Goal: Task Accomplishment & Management: Complete application form

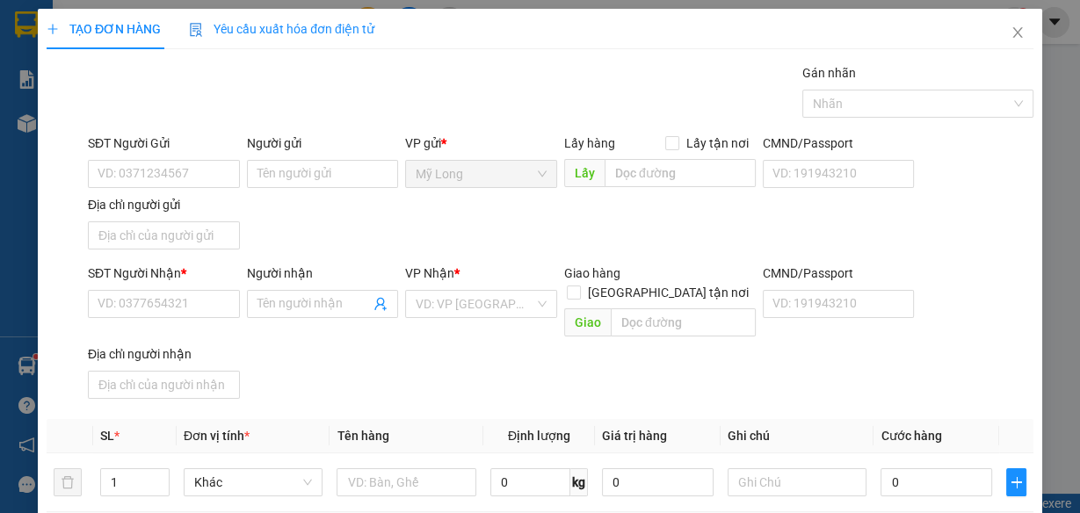
click at [184, 178] on input "SĐT Người Gửi" at bounding box center [164, 174] width 152 height 28
click at [185, 171] on input "SĐT Người Gửi" at bounding box center [164, 174] width 152 height 28
click at [186, 173] on input "SĐT Người Gửi" at bounding box center [164, 174] width 152 height 28
type input "0772821628"
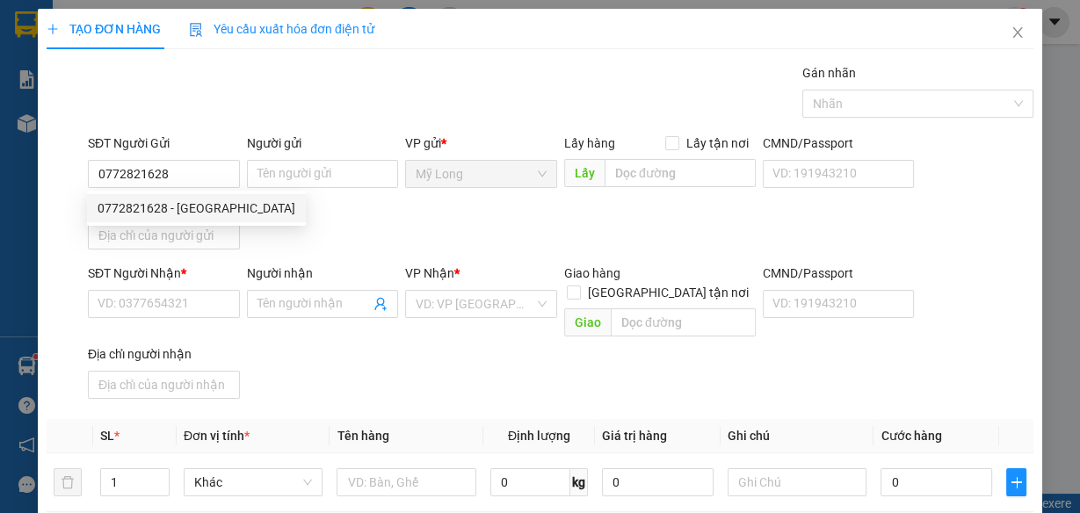
click at [239, 201] on div "0772821628 - [GEOGRAPHIC_DATA]" at bounding box center [197, 208] width 198 height 19
type input "[PERSON_NAME]"
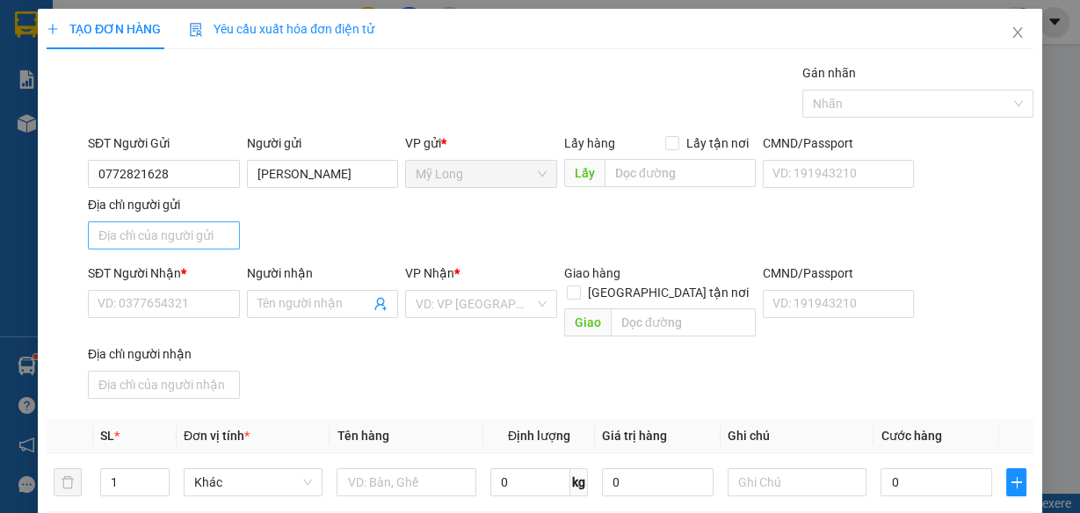
type input "0772821628"
click at [207, 234] on input "Địa chỉ người gửi" at bounding box center [164, 235] width 152 height 28
type input "A"
type input "Â"
type input "ẤP 1, [GEOGRAPHIC_DATA], [GEOGRAPHIC_DATA]"
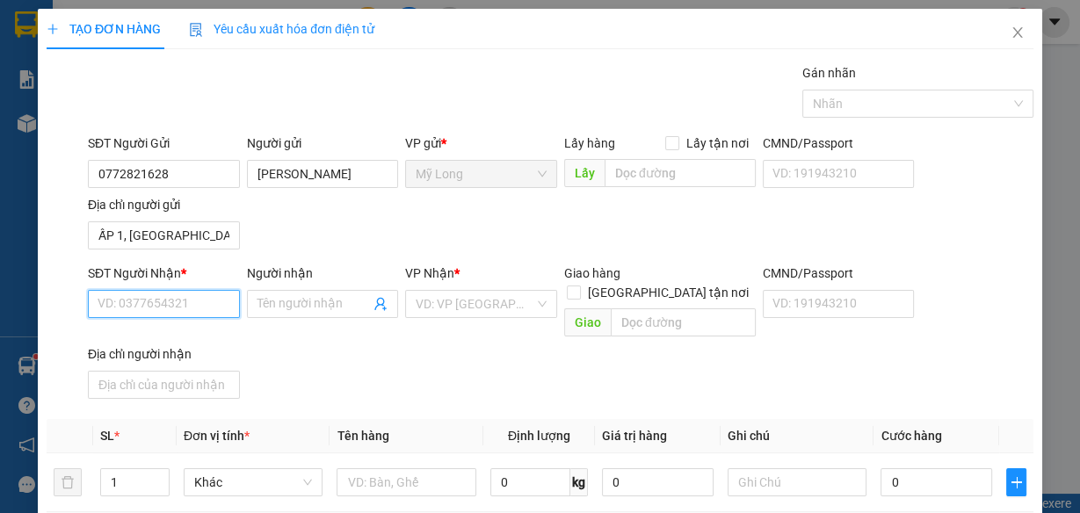
click at [169, 300] on input "SĐT Người Nhận *" at bounding box center [164, 304] width 152 height 28
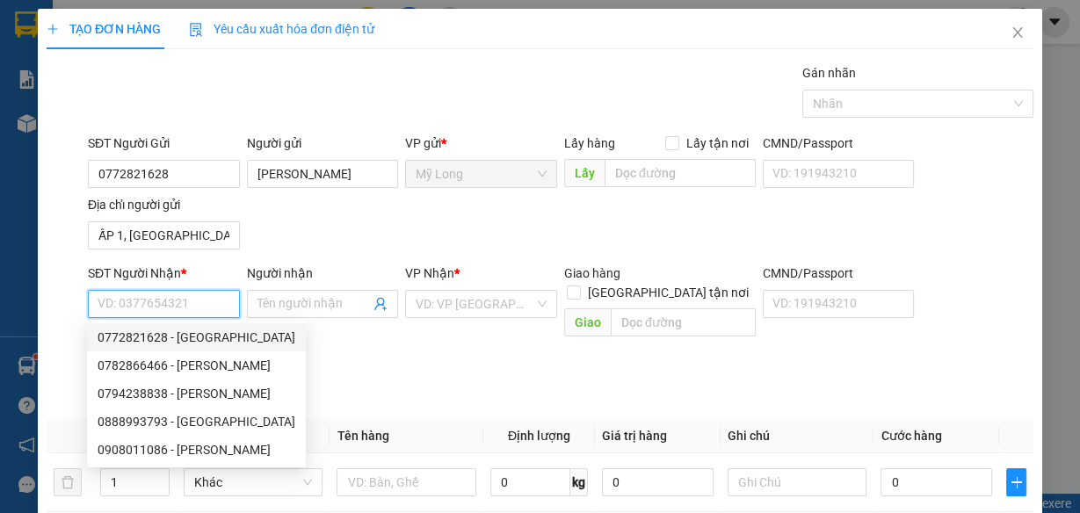
click at [214, 301] on input "SĐT Người Nhận *" at bounding box center [164, 304] width 152 height 28
click at [215, 392] on div "0794238838 - [PERSON_NAME]" at bounding box center [197, 393] width 198 height 19
type input "0794238838"
type input "[PERSON_NAME]"
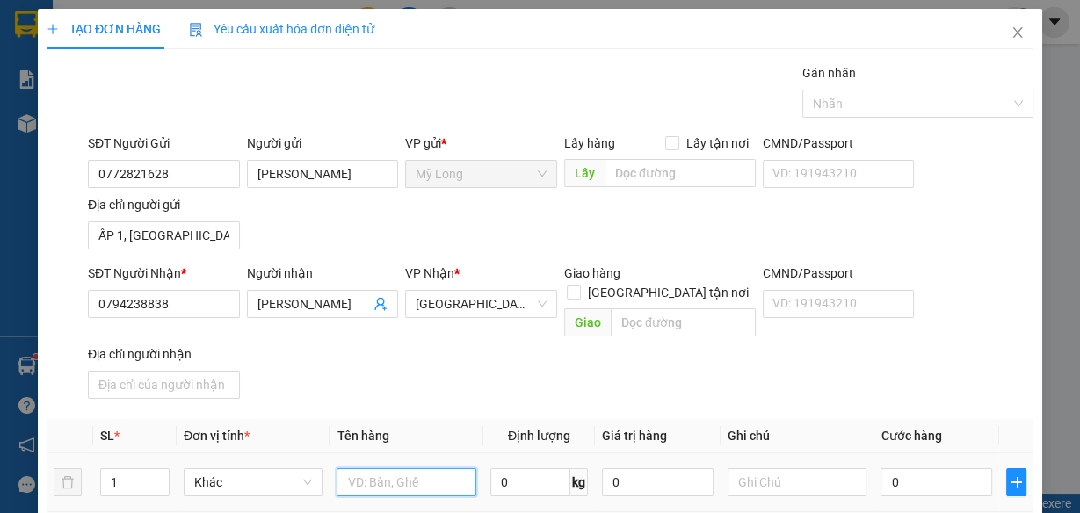
click at [427, 468] on input "text" at bounding box center [407, 482] width 140 height 28
type input "THÙNG"
click at [147, 469] on input "1" at bounding box center [135, 482] width 68 height 26
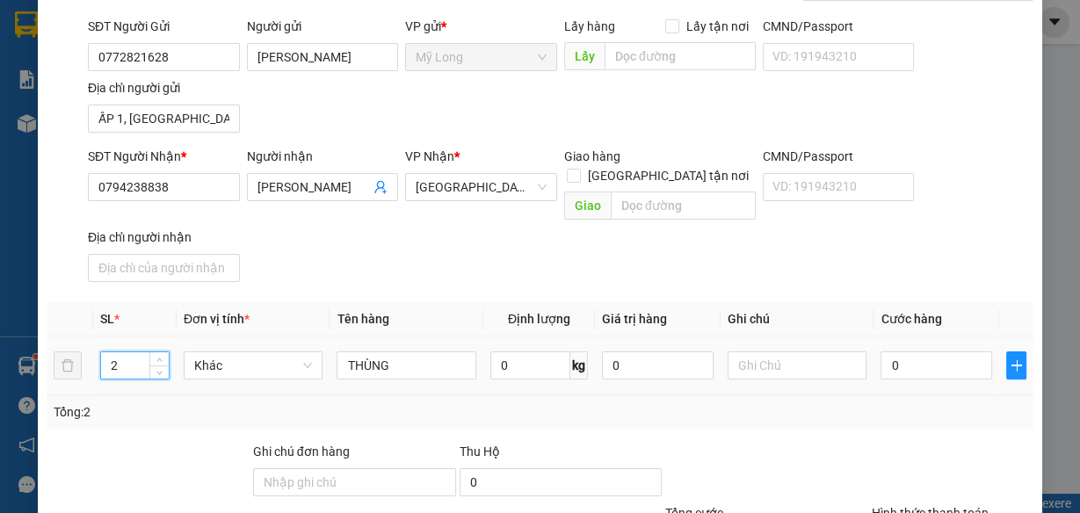
scroll to position [257, 0]
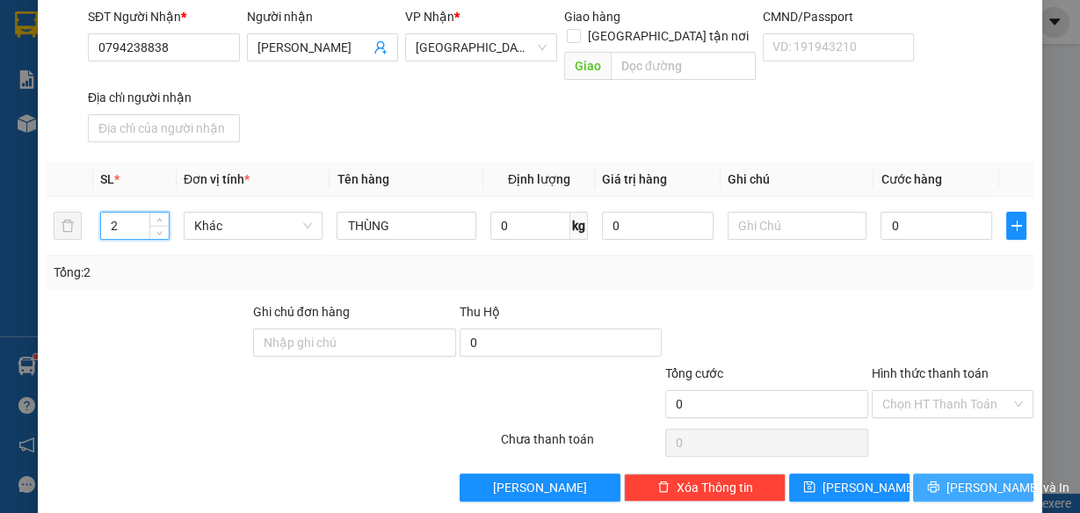
type input "2"
click at [931, 481] on icon "printer" at bounding box center [933, 487] width 12 height 12
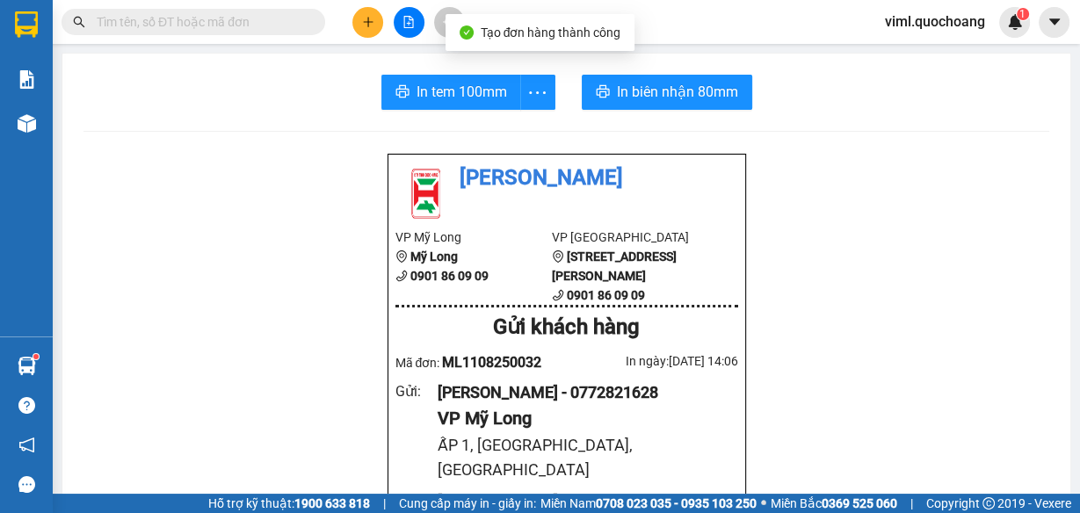
click at [681, 97] on span "In biên nhận 80mm" at bounding box center [677, 92] width 121 height 22
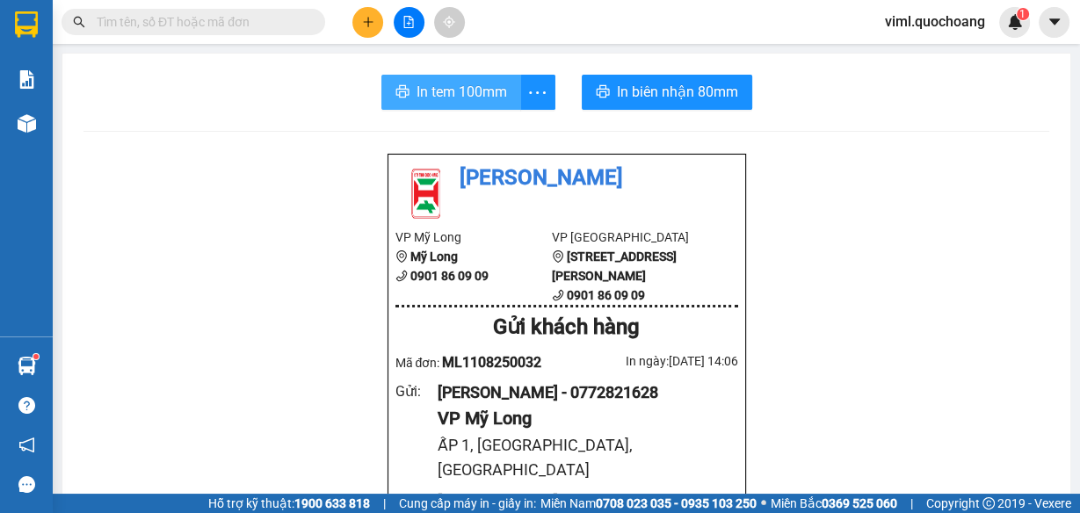
click at [491, 91] on span "In tem 100mm" at bounding box center [462, 92] width 91 height 22
click at [372, 30] on button at bounding box center [367, 22] width 31 height 31
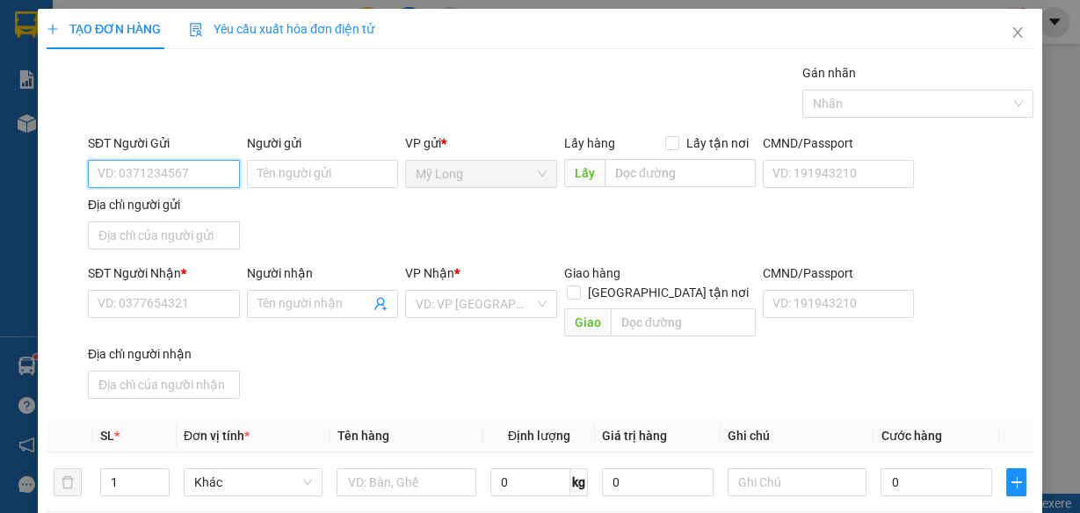
click at [178, 171] on input "SĐT Người Gửi" at bounding box center [164, 174] width 152 height 28
click at [185, 172] on input "SĐT Người Gửi" at bounding box center [164, 174] width 152 height 28
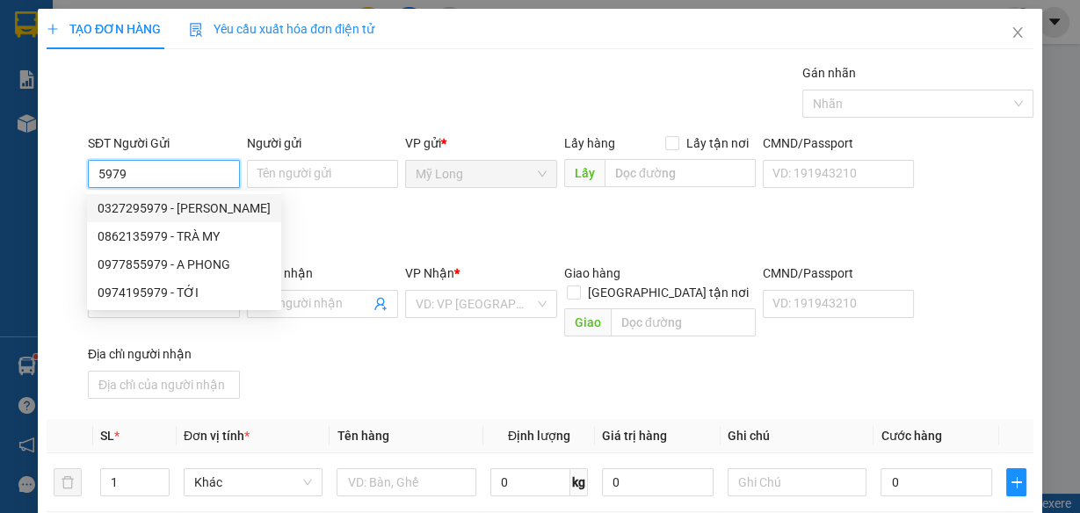
click at [206, 207] on div "0327295979 - [PERSON_NAME]" at bounding box center [184, 208] width 173 height 19
type input "0327295979"
type input "[PERSON_NAME]"
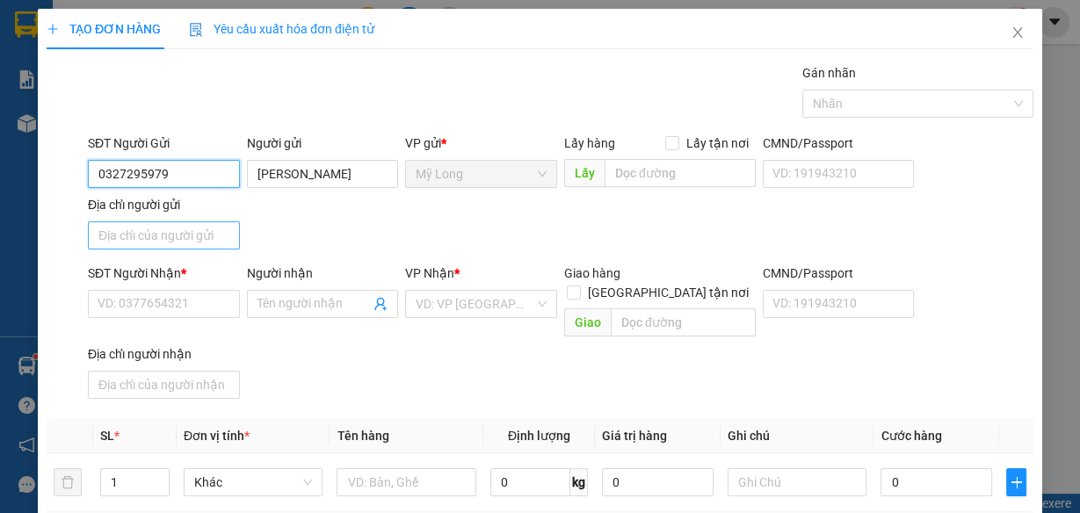
type input "0327295979"
click at [141, 231] on input "Địa chỉ người gửi" at bounding box center [164, 235] width 152 height 28
type input "ẤP 1, [GEOGRAPHIC_DATA], [GEOGRAPHIC_DATA]"
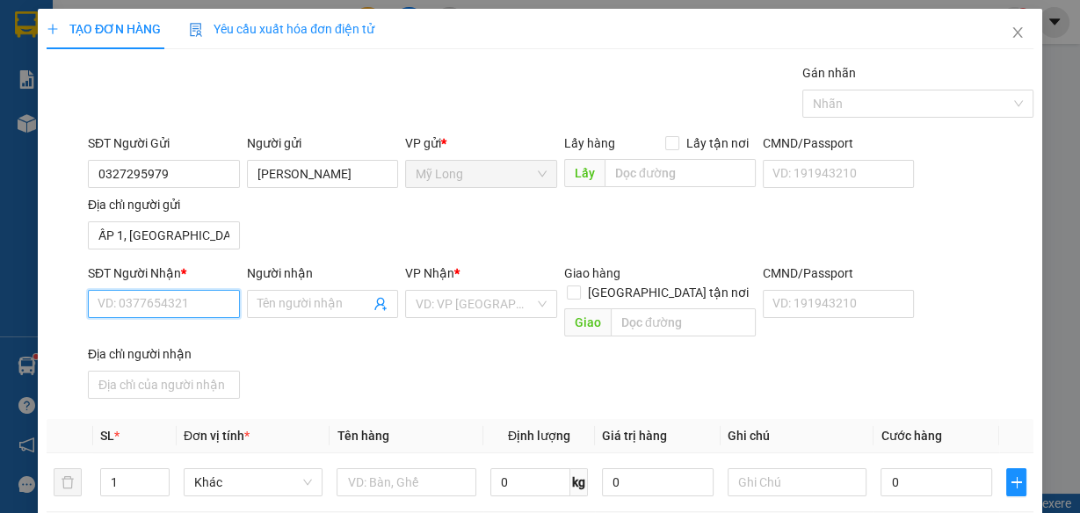
click at [194, 305] on input "SĐT Người Nhận *" at bounding box center [164, 304] width 152 height 28
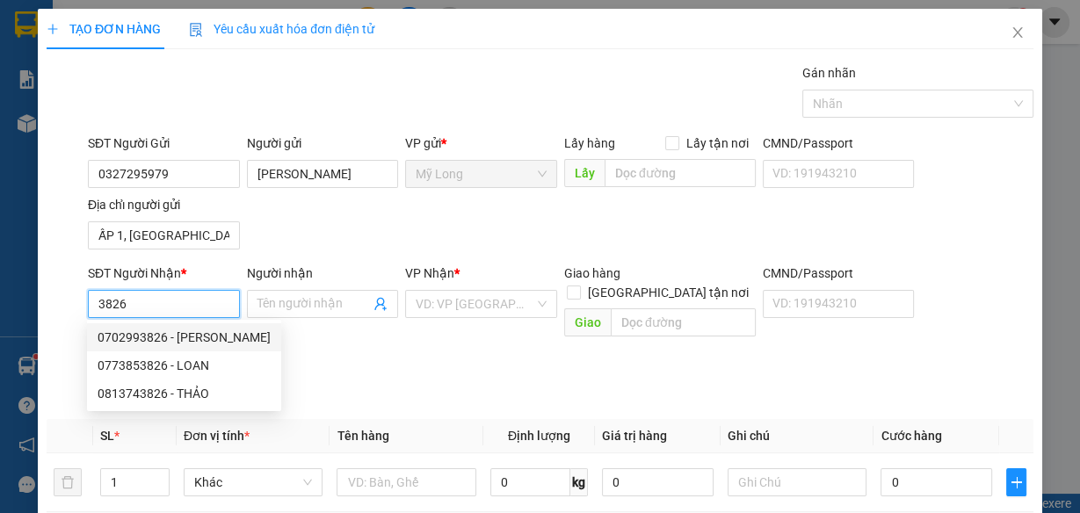
click at [201, 342] on div "0702993826 - [PERSON_NAME]" at bounding box center [184, 337] width 173 height 19
type input "0702993826"
type input "NHƯ NGỌC"
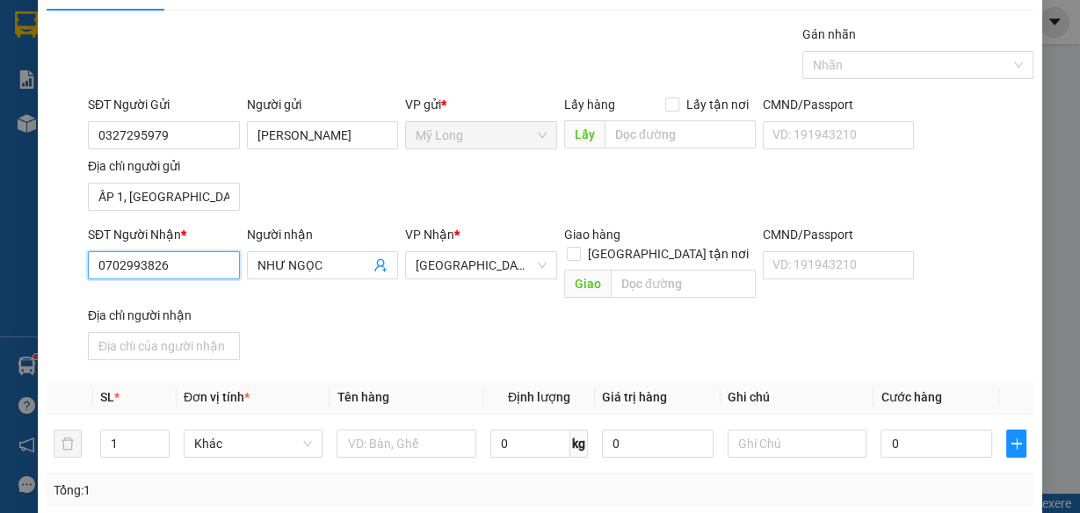
scroll to position [70, 0]
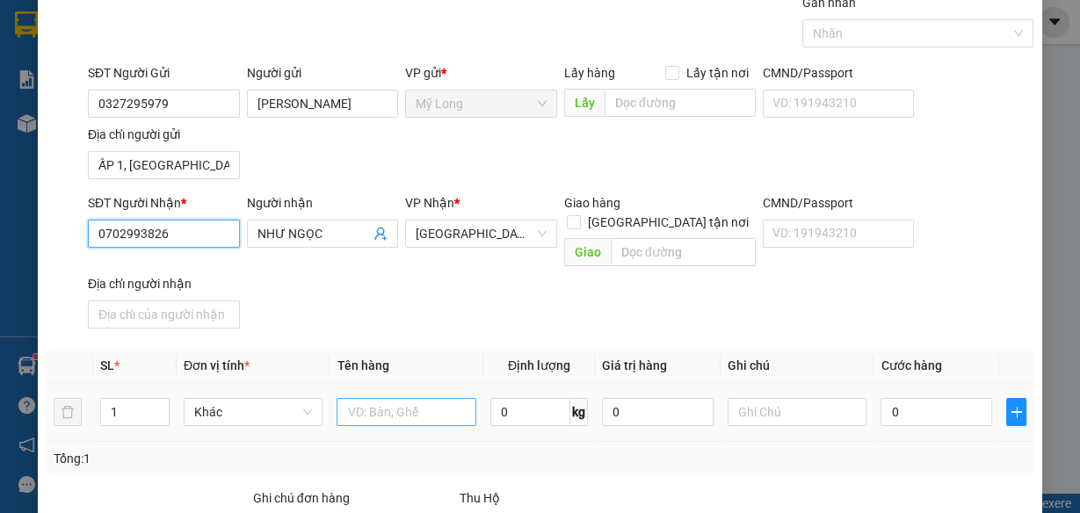
type input "0702993826"
click at [425, 398] on input "text" at bounding box center [407, 412] width 140 height 28
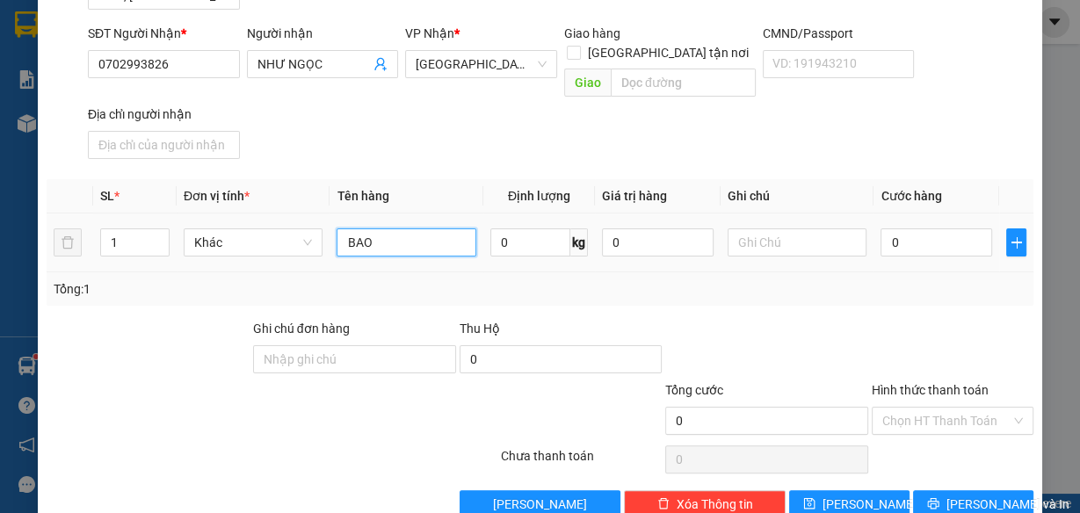
scroll to position [257, 0]
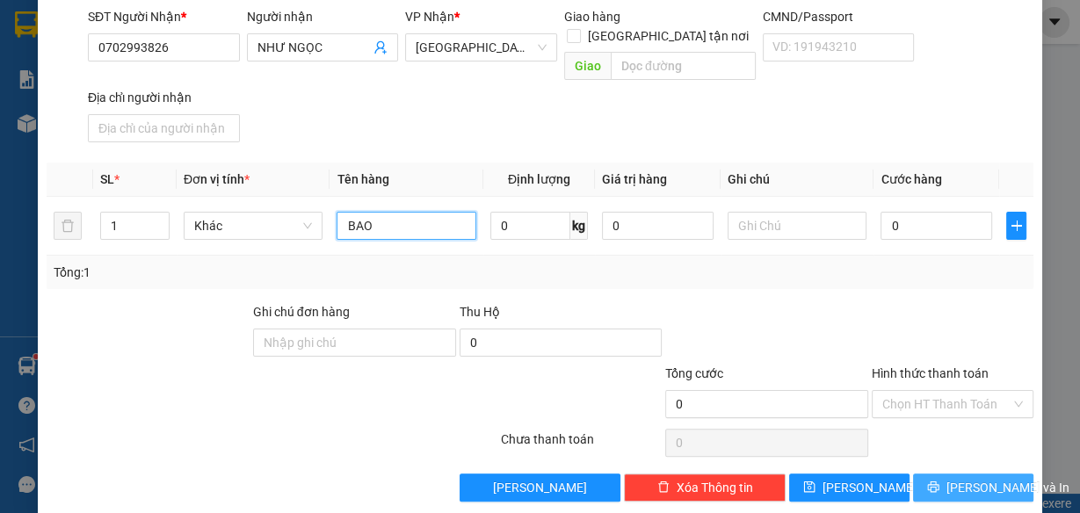
type input "BAO"
click at [968, 478] on span "[PERSON_NAME] và In" at bounding box center [1008, 487] width 123 height 19
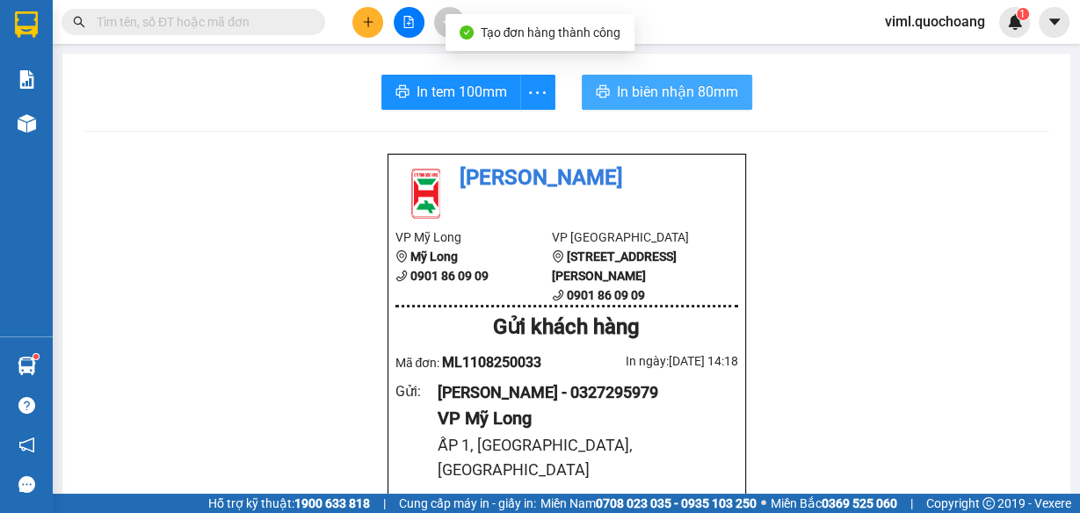
click at [724, 97] on span "In biên nhận 80mm" at bounding box center [677, 92] width 121 height 22
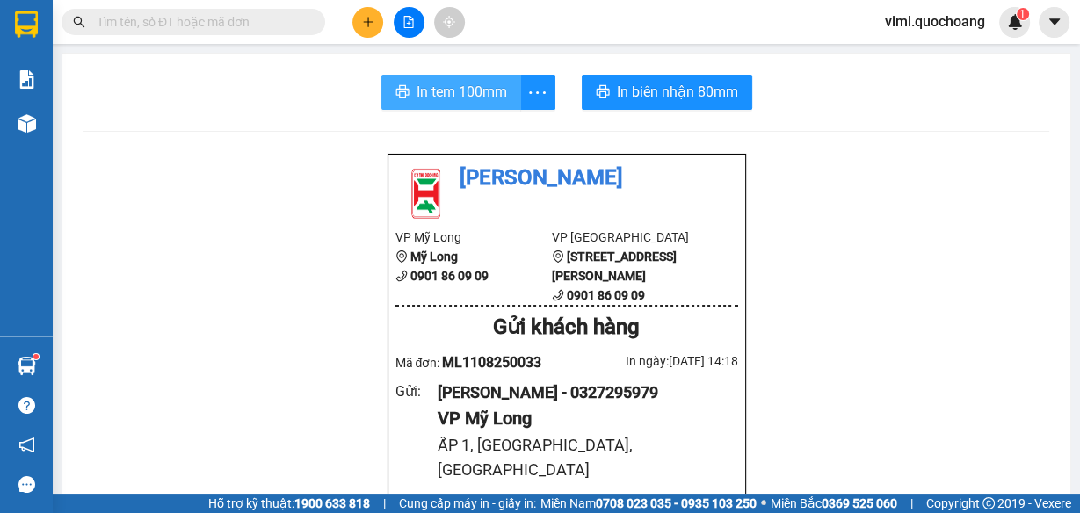
click at [500, 96] on span "In tem 100mm" at bounding box center [462, 92] width 91 height 22
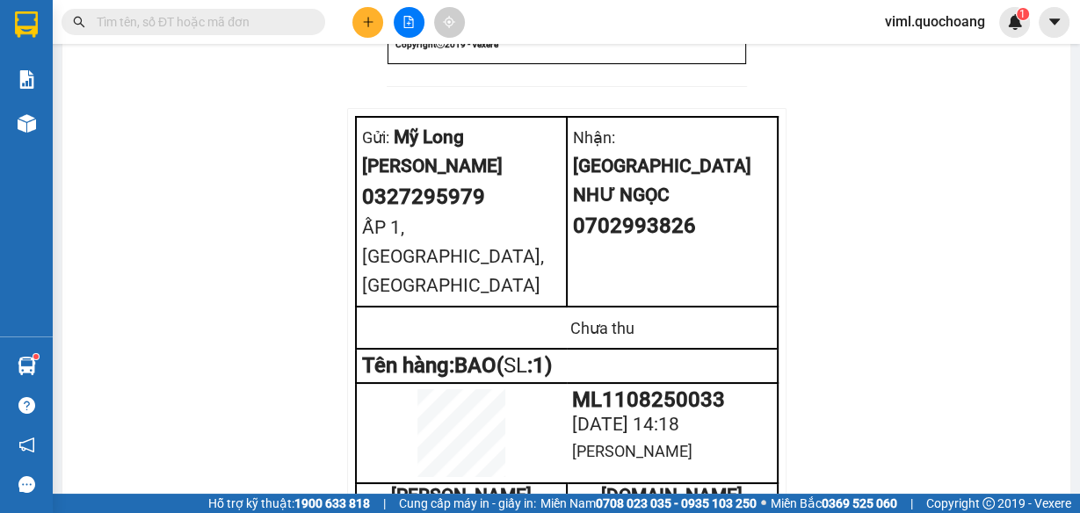
scroll to position [853, 0]
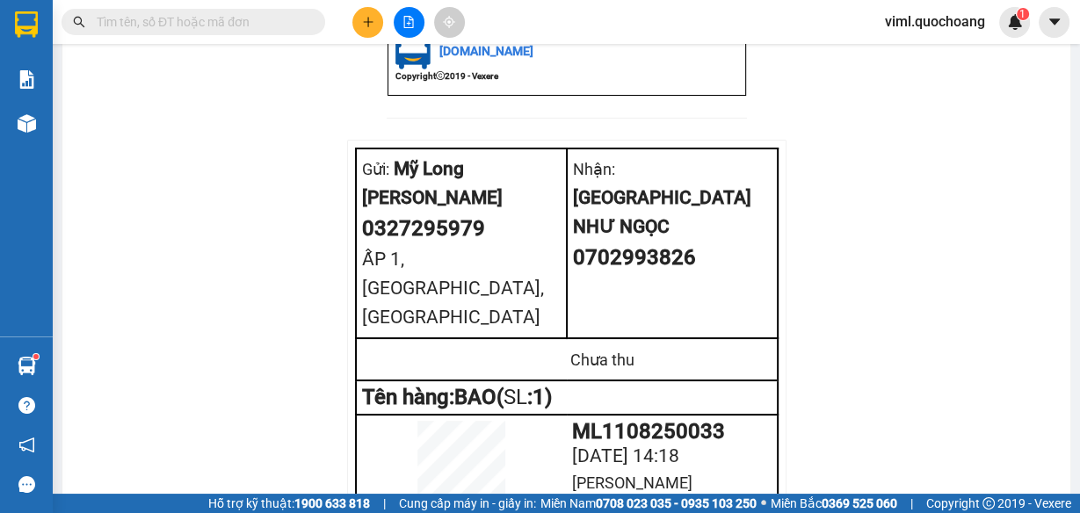
drag, startPoint x: 529, startPoint y: 145, endPoint x: 330, endPoint y: 106, distance: 202.4
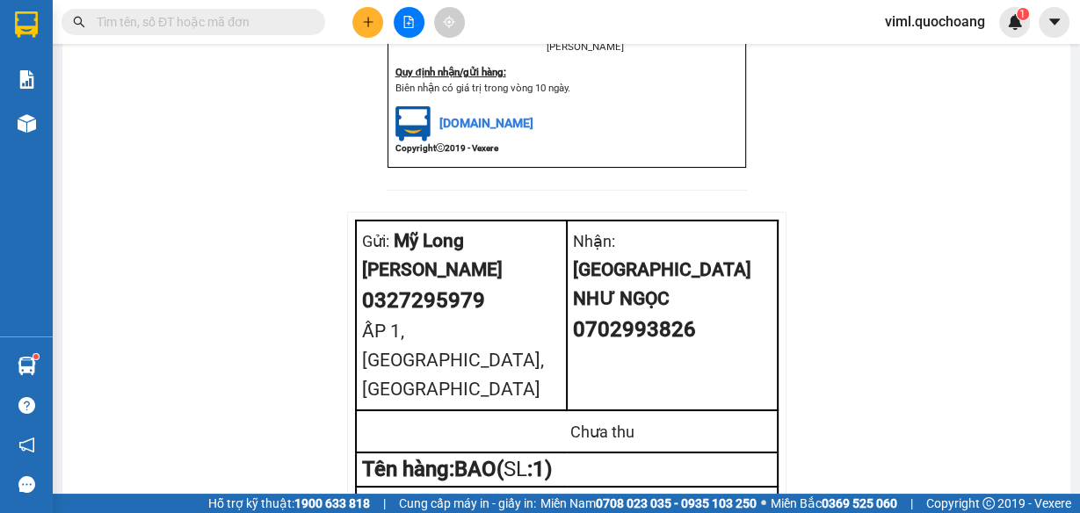
scroll to position [712, 0]
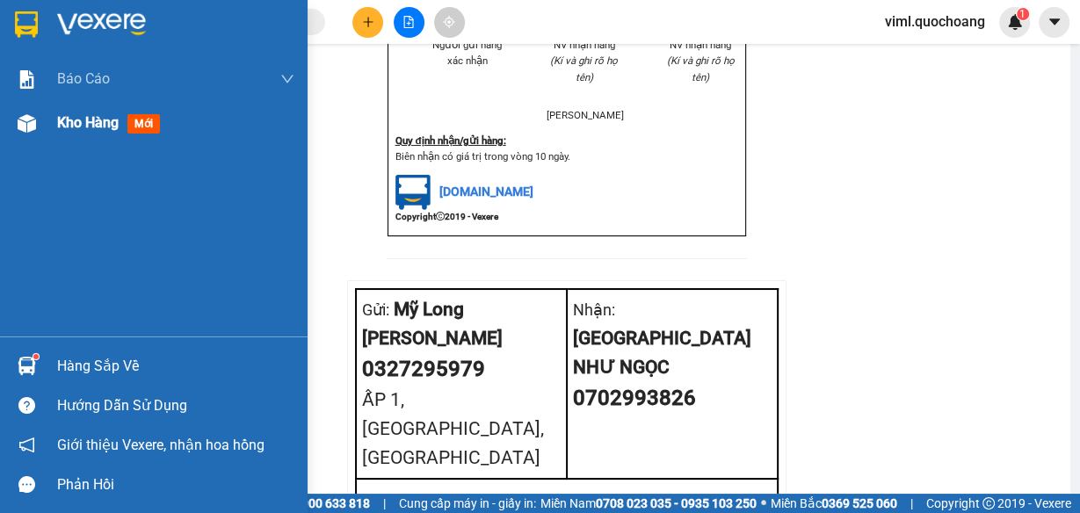
click at [31, 129] on img at bounding box center [27, 123] width 18 height 18
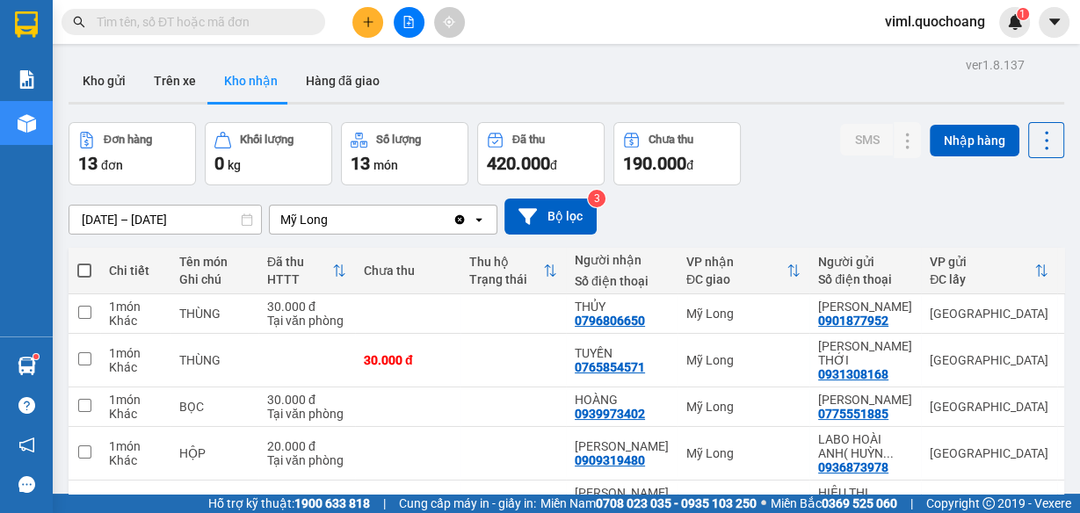
click at [244, 98] on button "Kho nhận" at bounding box center [251, 81] width 82 height 42
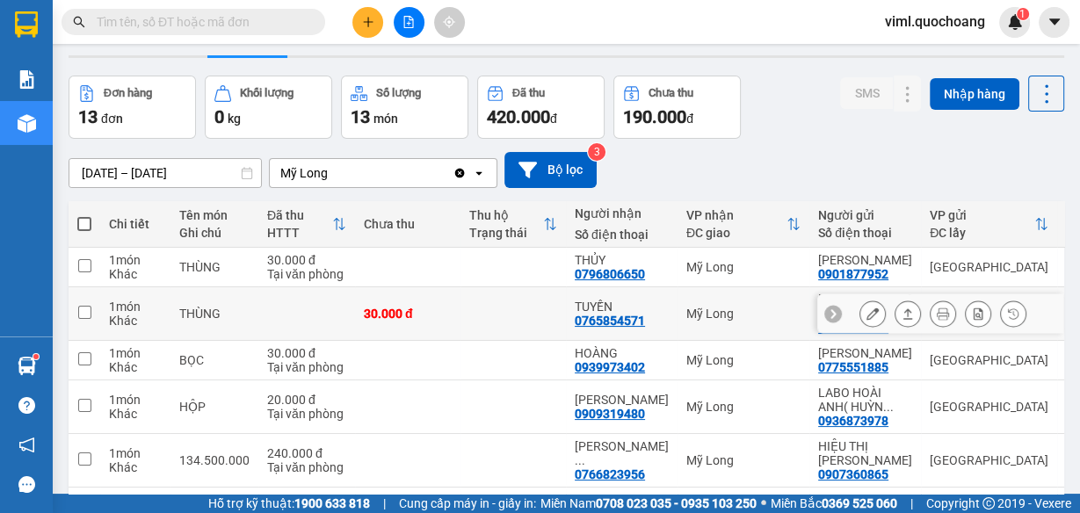
scroll to position [141, 0]
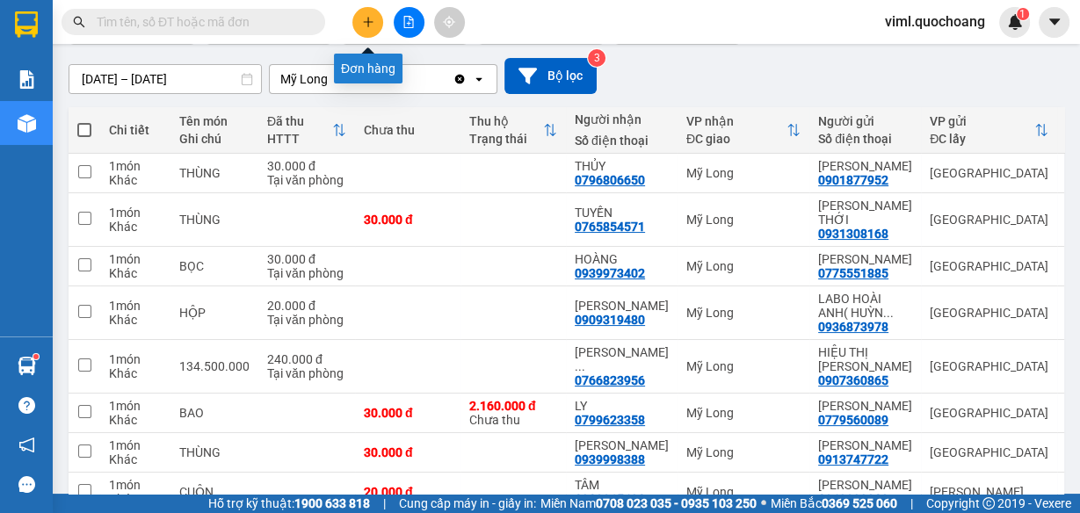
click at [363, 12] on button at bounding box center [367, 22] width 31 height 31
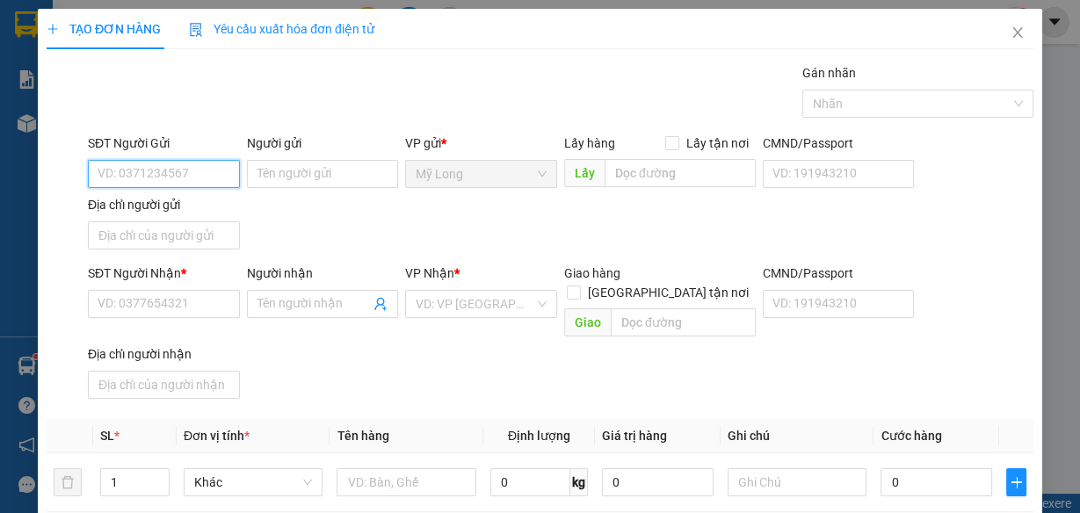
click at [159, 178] on input "SĐT Người Gửi" at bounding box center [164, 174] width 152 height 28
type input "0796806650"
click at [211, 207] on div "0796806650 - THỦY" at bounding box center [162, 208] width 129 height 19
type input "THỦY"
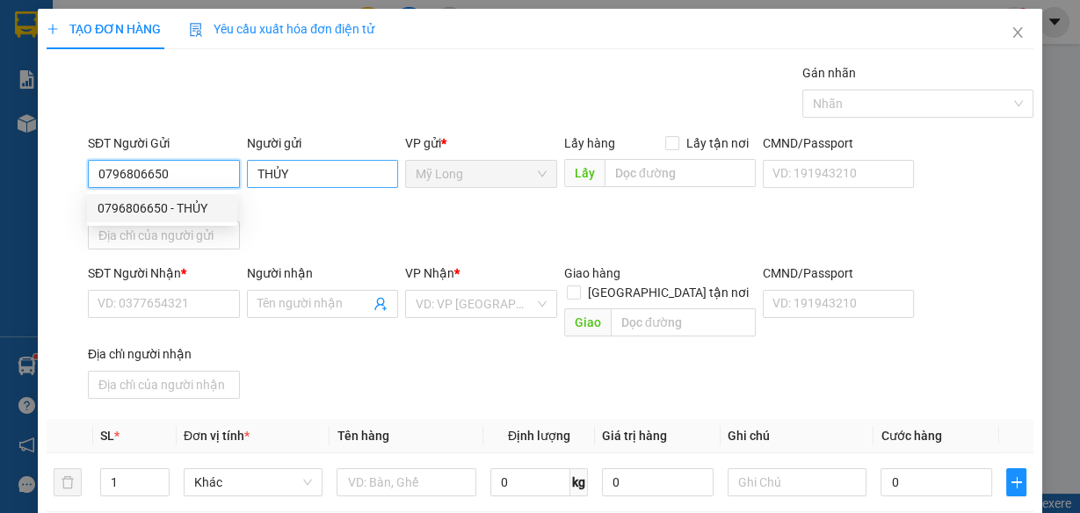
type input "0796806650"
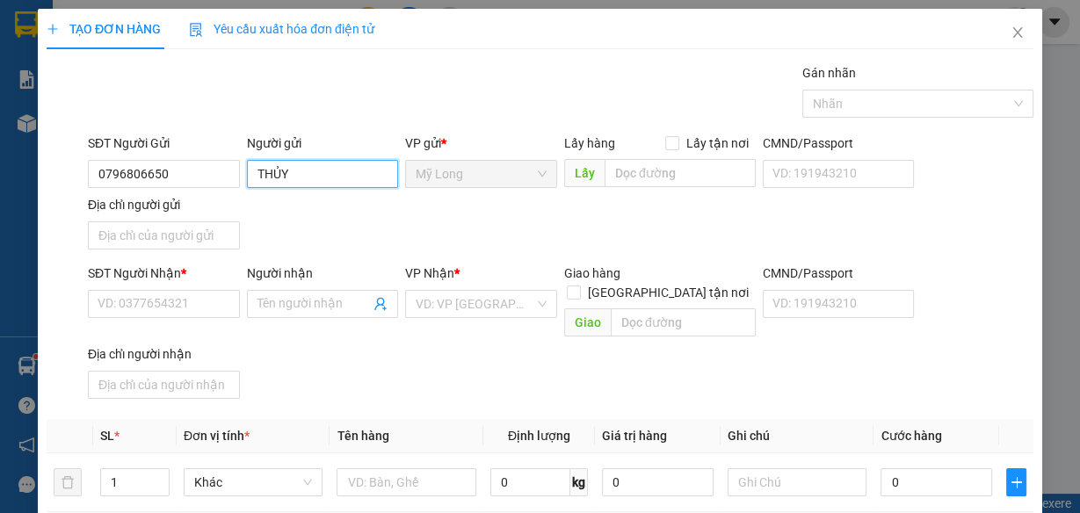
drag, startPoint x: 306, startPoint y: 169, endPoint x: 257, endPoint y: 178, distance: 50.0
click at [248, 185] on input "THỦY" at bounding box center [323, 174] width 152 height 28
type input "[PERSON_NAME]"
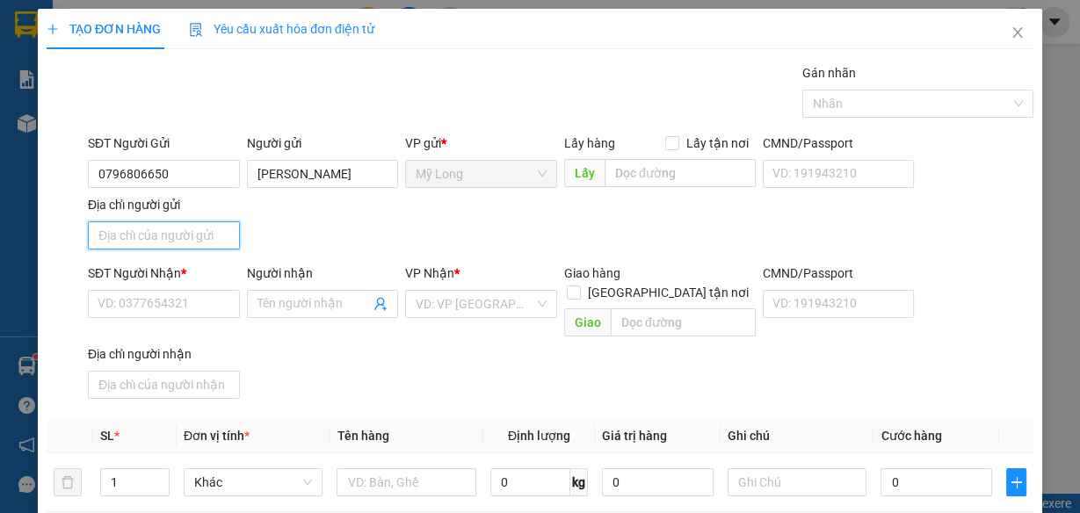
scroll to position [0, 0]
click at [153, 231] on input "Địa chỉ người gửi" at bounding box center [164, 235] width 152 height 28
type input "TỔ 6 ẤP 2B BÌNH HÀNG [GEOGRAPHIC_DATA]"
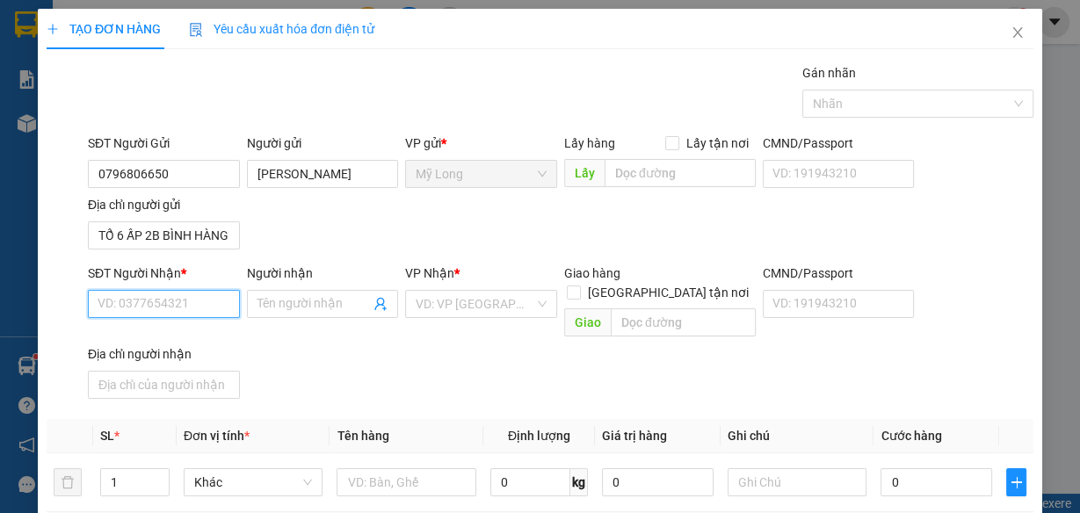
click at [181, 313] on input "SĐT Người Nhận *" at bounding box center [164, 304] width 152 height 28
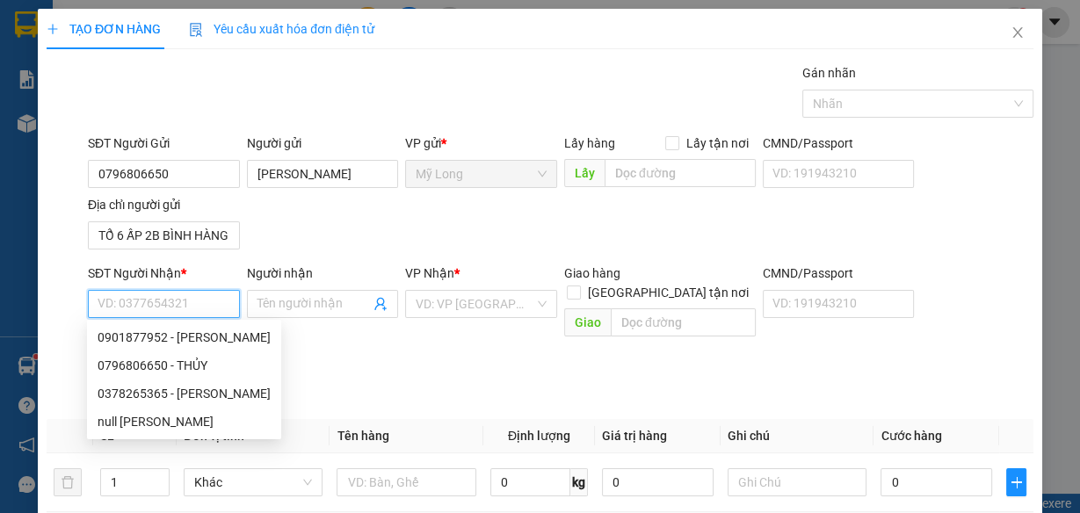
click at [188, 301] on input "SĐT Người Nhận *" at bounding box center [164, 304] width 152 height 28
click at [187, 302] on input "SĐT Người Nhận *" at bounding box center [164, 304] width 152 height 28
click at [217, 305] on input "SĐT Người Nhận *" at bounding box center [164, 304] width 152 height 28
click at [204, 301] on input "SĐT Người Nhận *" at bounding box center [164, 304] width 152 height 28
click at [215, 313] on input "SĐT Người Nhận *" at bounding box center [164, 304] width 152 height 28
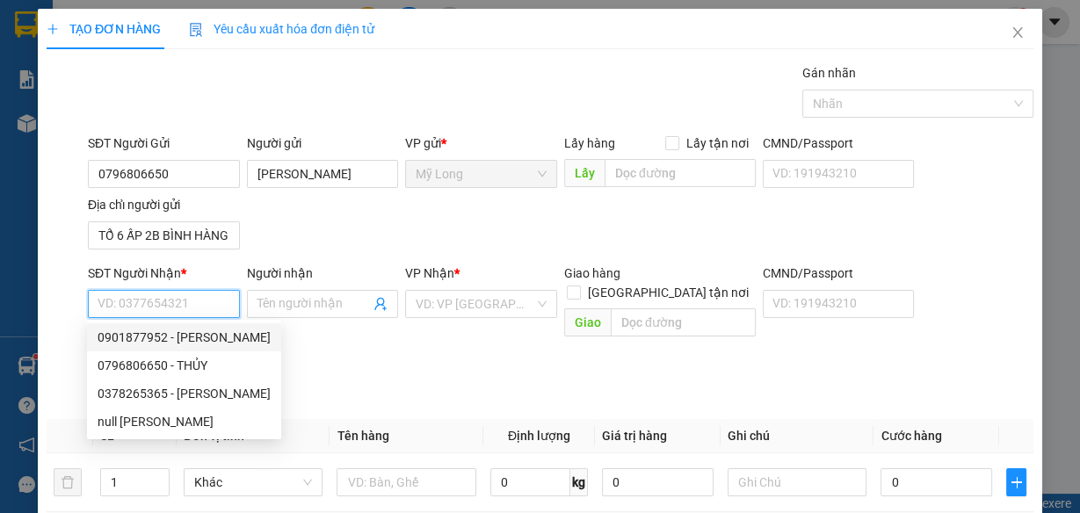
click at [207, 303] on input "SĐT Người Nhận *" at bounding box center [164, 304] width 152 height 28
click at [162, 311] on input "SĐT Người Nhận *" at bounding box center [164, 304] width 152 height 28
click at [232, 341] on div "0901877952 - [PERSON_NAME]" at bounding box center [184, 337] width 173 height 19
type input "0901877952"
type input "[PERSON_NAME]"
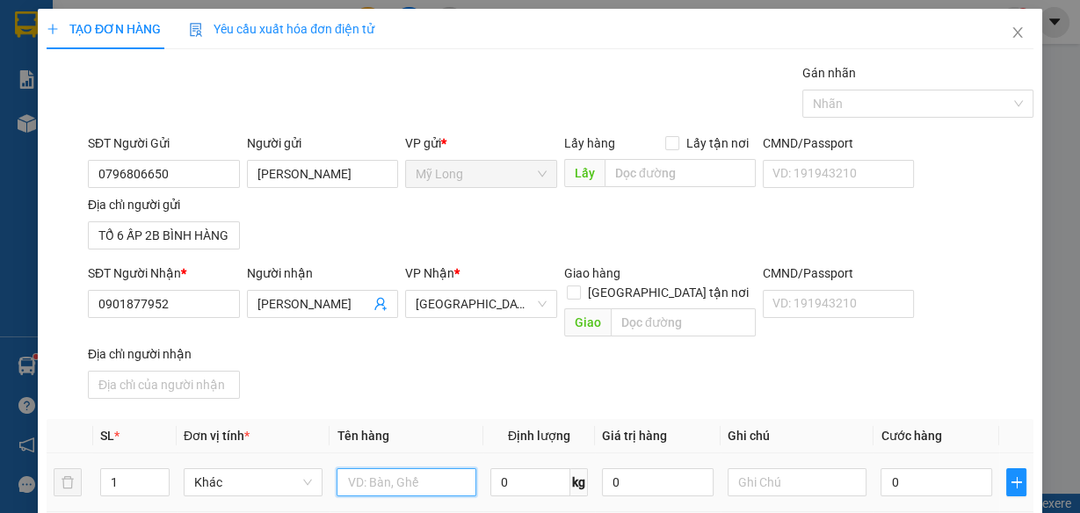
click at [394, 468] on input "text" at bounding box center [407, 482] width 140 height 28
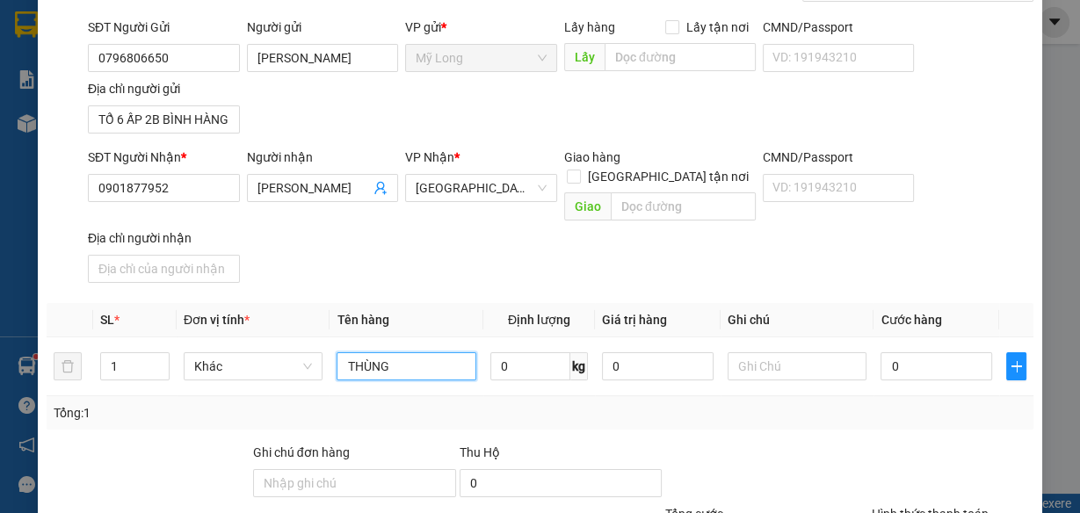
scroll to position [257, 0]
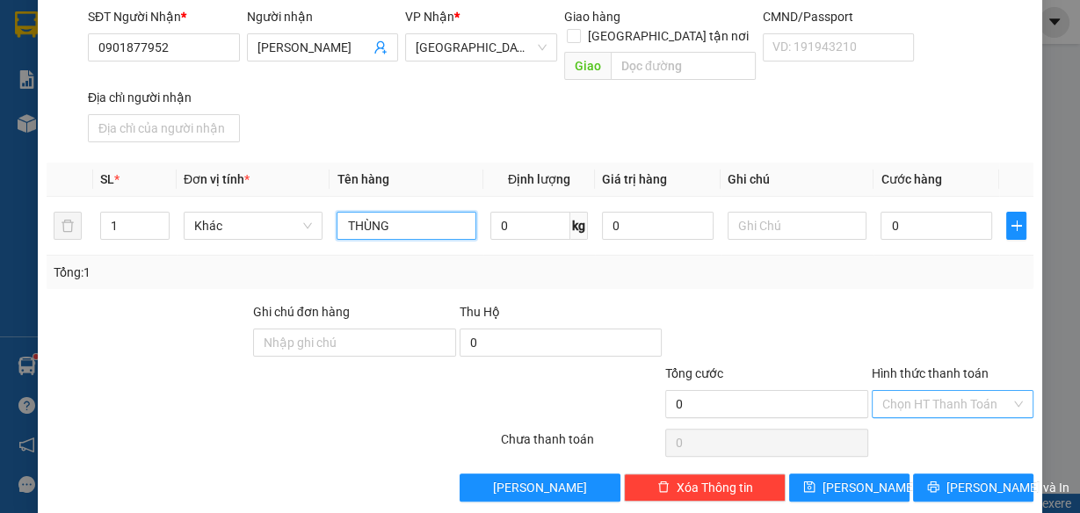
type input "THÙNG"
click at [911, 391] on input "Hình thức thanh toán" at bounding box center [946, 404] width 128 height 26
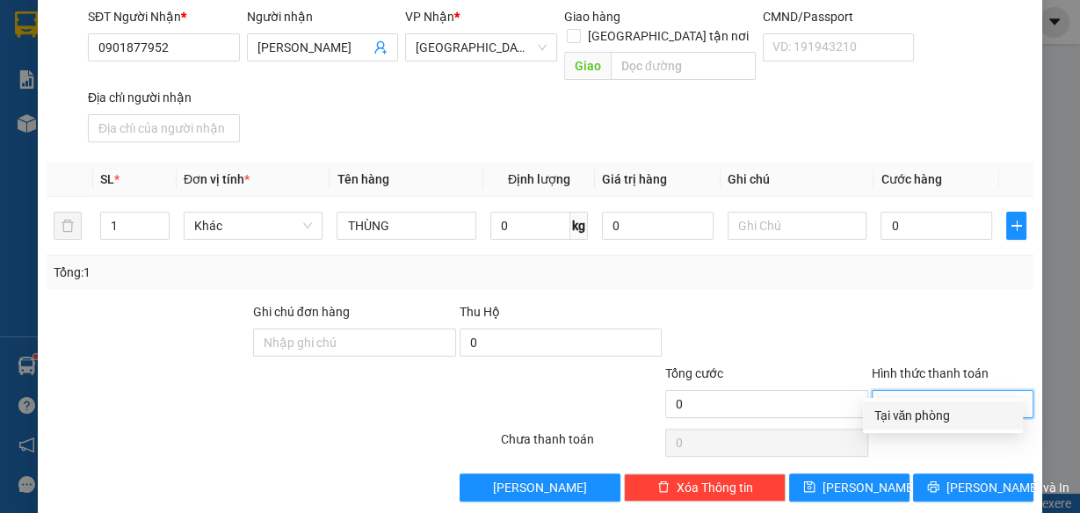
click at [910, 417] on div "Tại văn phòng" at bounding box center [943, 415] width 139 height 19
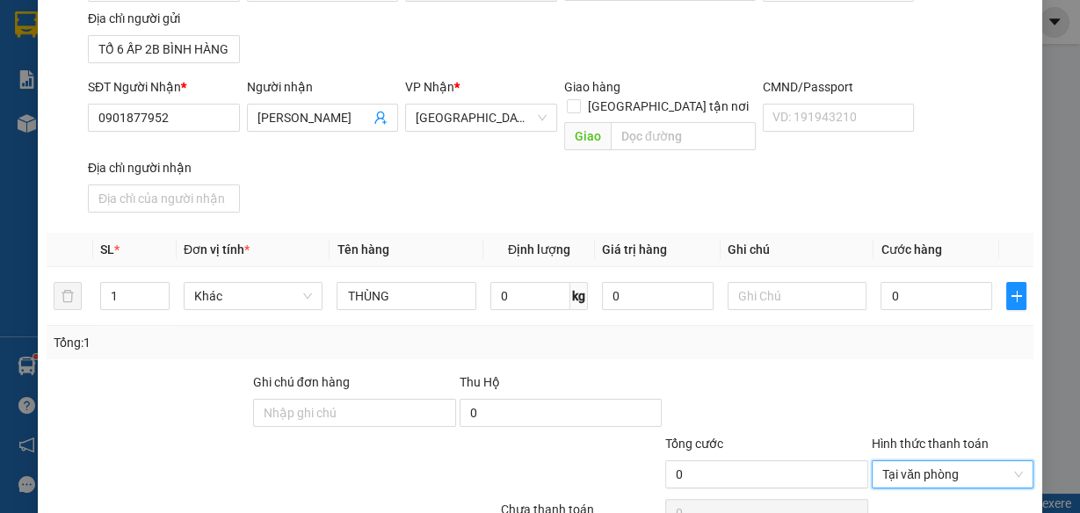
scroll to position [116, 0]
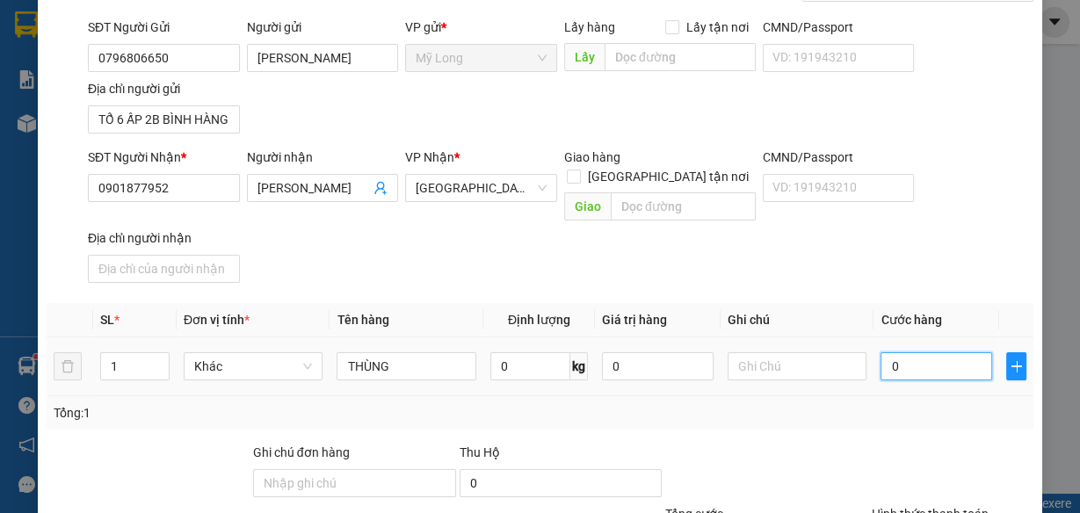
click at [928, 352] on input "0" at bounding box center [937, 366] width 112 height 28
type input "3"
type input "30"
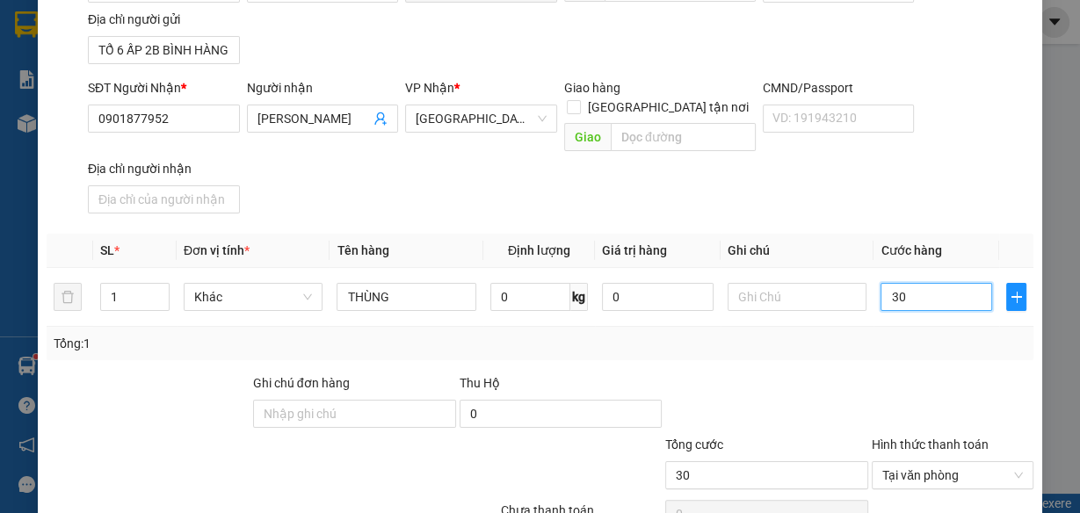
scroll to position [257, 0]
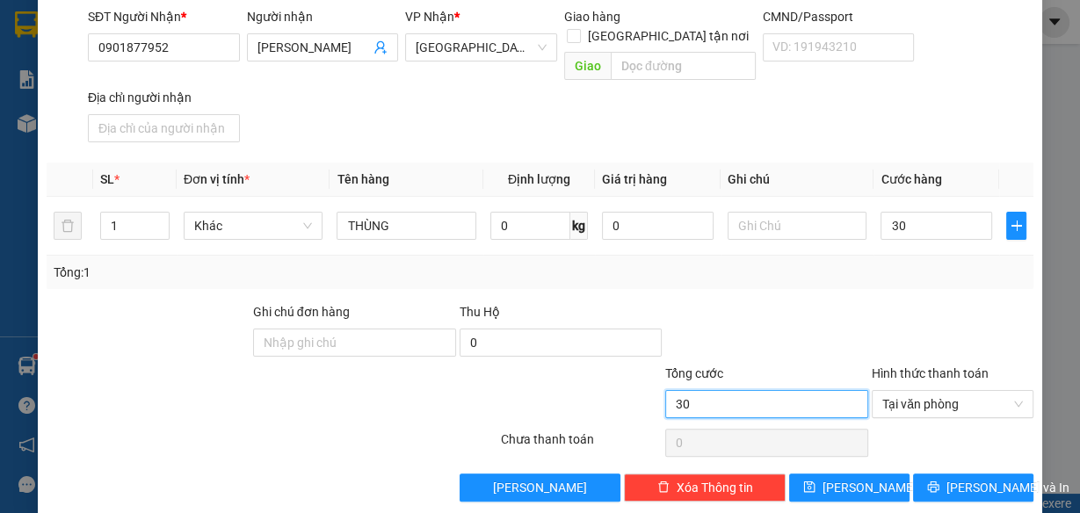
type input "30.000"
click at [701, 390] on input "30.000" at bounding box center [766, 404] width 203 height 28
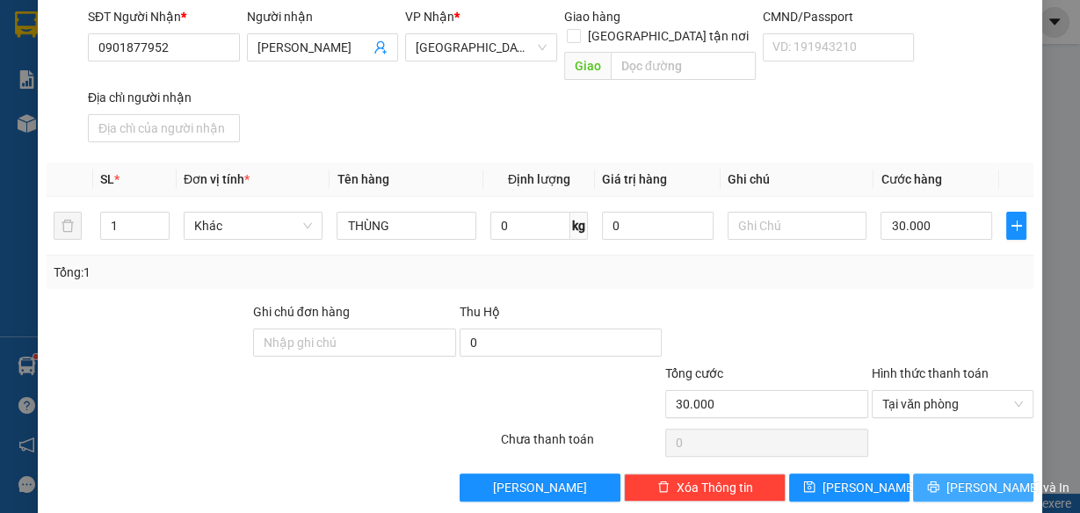
click at [955, 478] on span "[PERSON_NAME] và In" at bounding box center [1008, 487] width 123 height 19
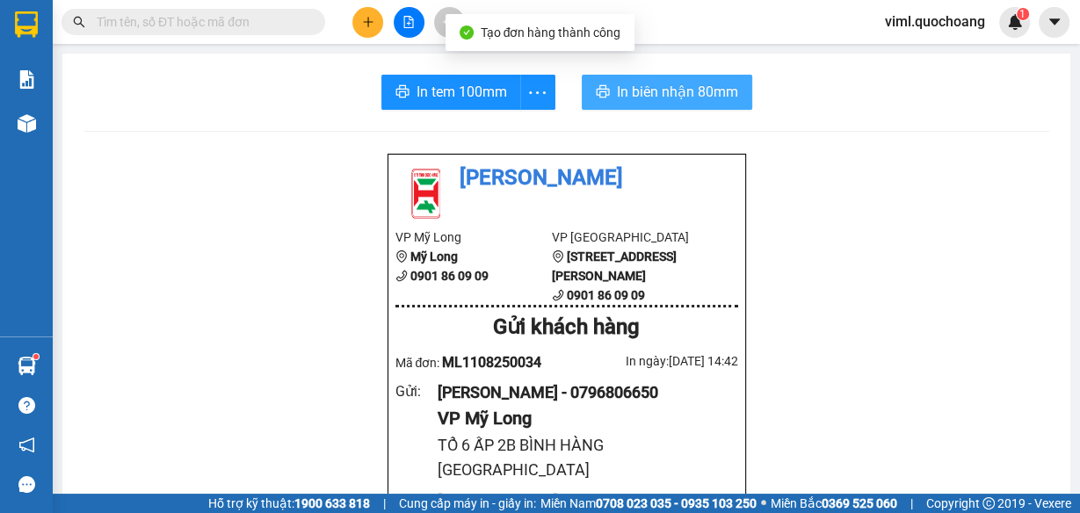
click at [682, 100] on span "In biên nhận 80mm" at bounding box center [677, 92] width 121 height 22
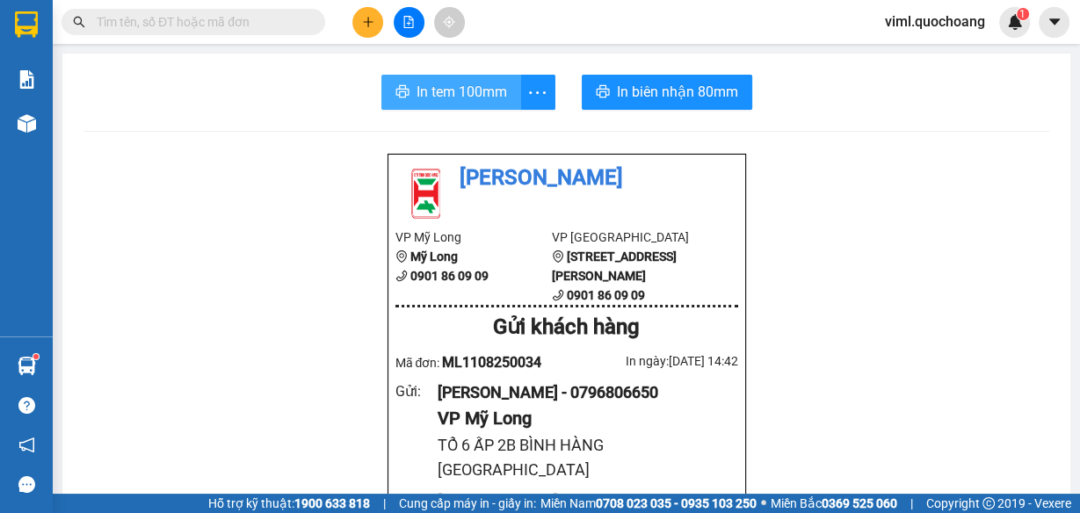
click at [470, 93] on span "In tem 100mm" at bounding box center [462, 92] width 91 height 22
click at [447, 100] on span "In tem 100mm" at bounding box center [462, 92] width 91 height 22
